Goal: Check status: Check status

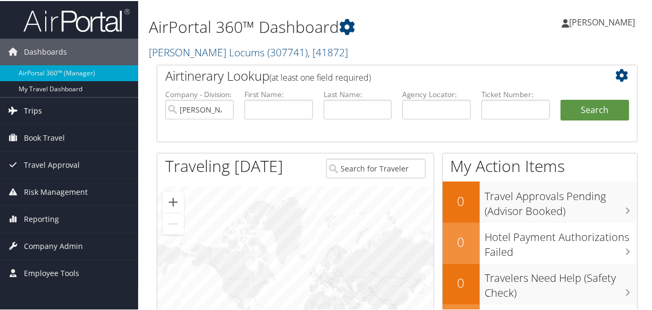
click at [35, 113] on span "Trips" at bounding box center [33, 110] width 18 height 27
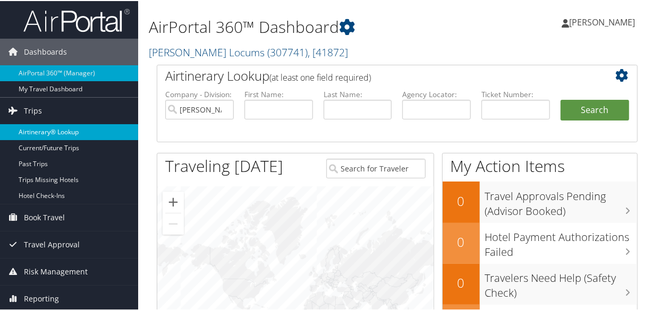
click at [48, 127] on link "Airtinerary® Lookup" at bounding box center [69, 131] width 138 height 16
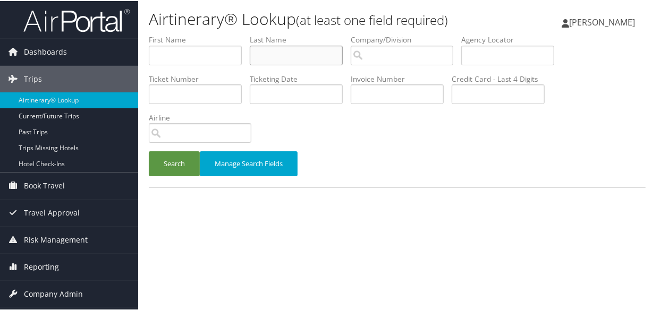
click at [297, 55] on input "text" at bounding box center [296, 55] width 93 height 20
type input "[PERSON_NAME]"
click at [149, 150] on button "Search" at bounding box center [174, 162] width 51 height 25
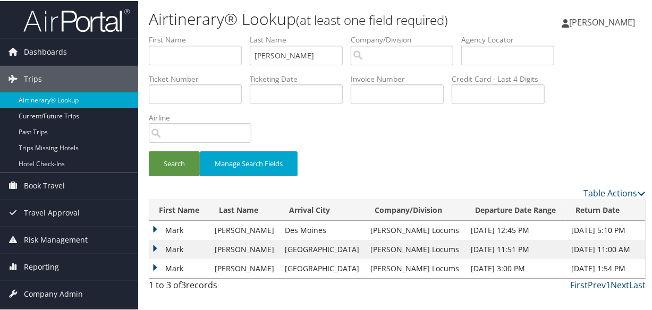
click at [151, 226] on td "Mark" at bounding box center [179, 229] width 60 height 19
